Goal: Find specific page/section: Find specific page/section

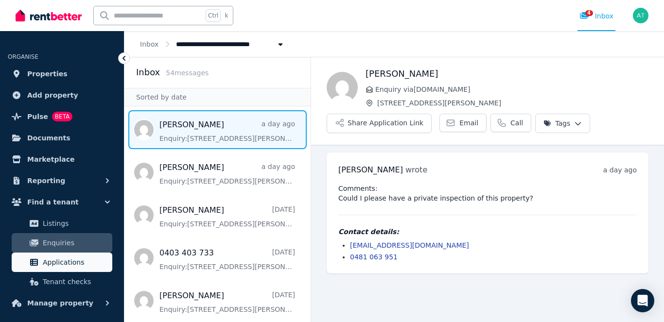
click at [56, 263] on span "Applications" at bounding box center [76, 263] width 66 height 12
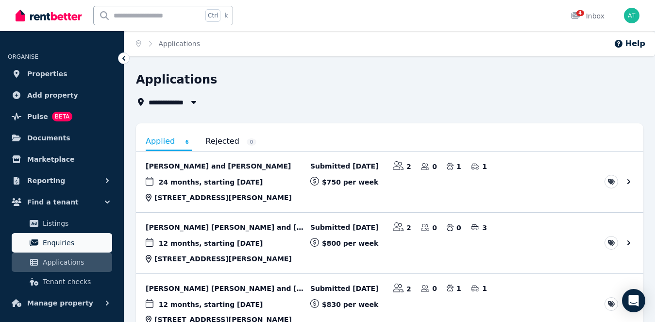
click at [52, 240] on span "Enquiries" at bounding box center [76, 243] width 66 height 12
